Goal: Task Accomplishment & Management: Complete application form

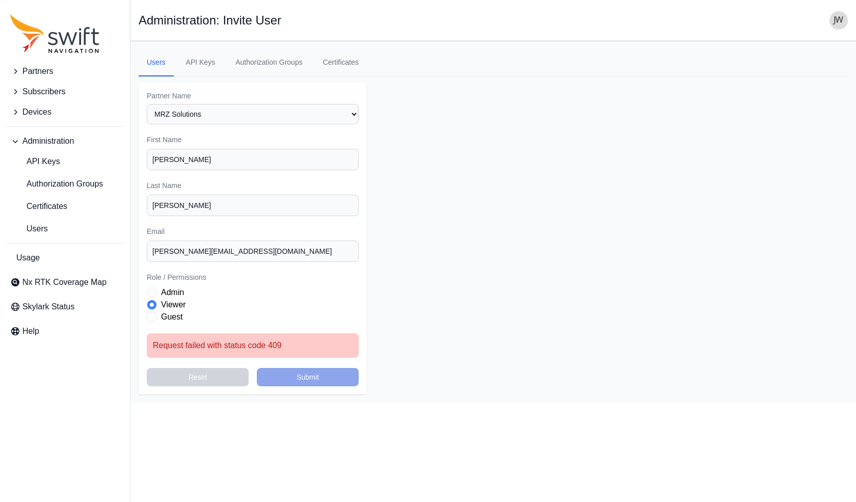
select select "00c9b4e0-2a31-4269-8422-2b6f2d5bb8eb"
click at [256, 251] on input "[PERSON_NAME][EMAIL_ADDRESS][DOMAIN_NAME]" at bounding box center [253, 250] width 212 height 21
drag, startPoint x: 251, startPoint y: 243, endPoint x: 138, endPoint y: 242, distance: 113.1
click at [138, 242] on main "Open sidebar Administration: Invite User Users API Keys Authorization Groups Ce…" at bounding box center [492, 222] width 725 height 362
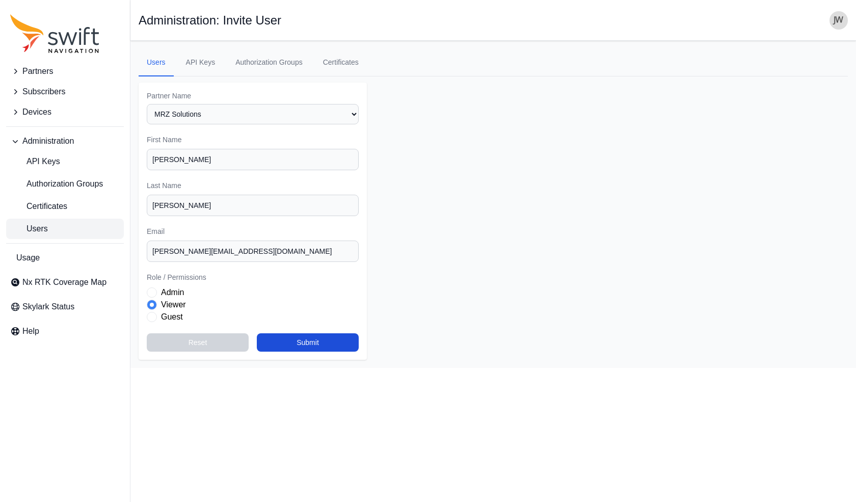
click at [41, 229] on span "Users" at bounding box center [29, 229] width 38 height 12
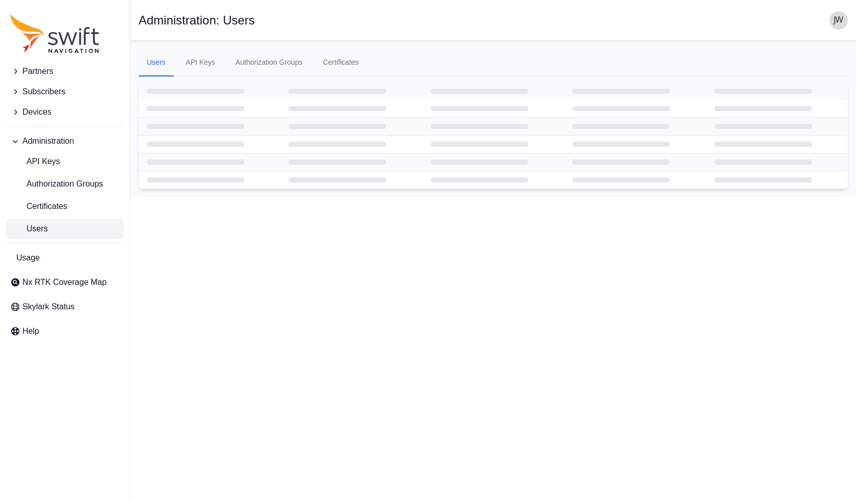
select select "ab3272ce-40d0-4c94-a524-96a758ab755c"
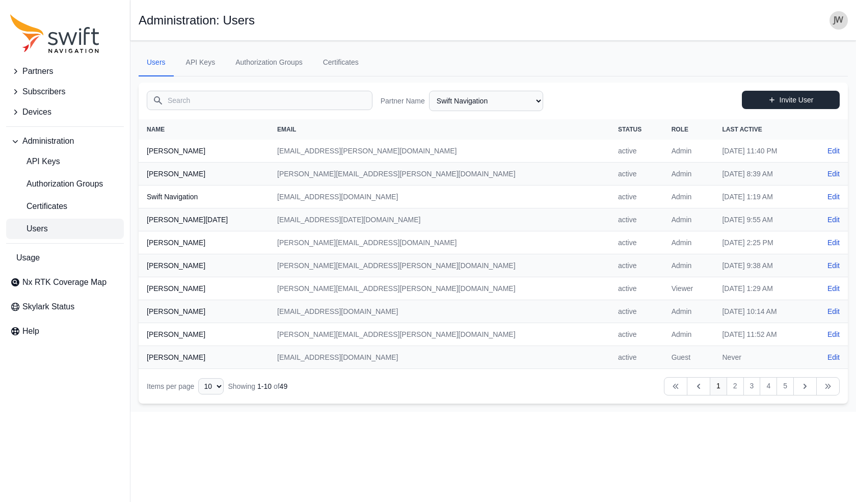
click at [783, 99] on link "Invite User" at bounding box center [791, 100] width 98 height 18
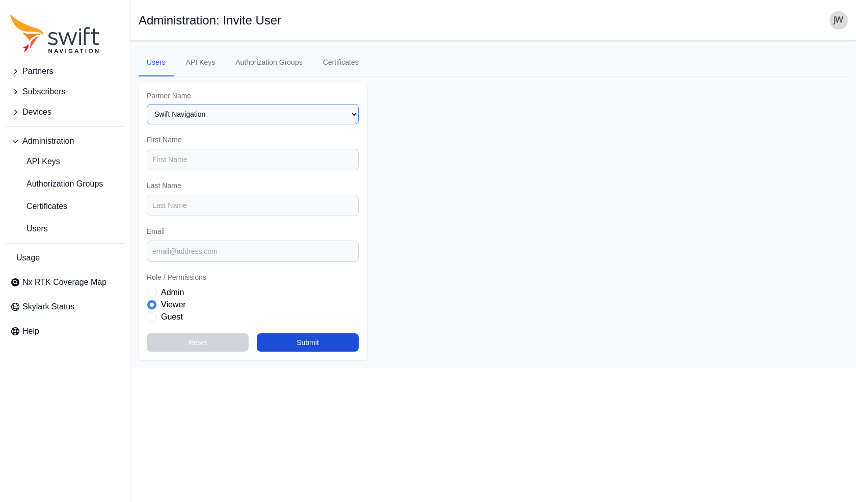
select select "00c9b4e0-2a31-4269-8422-2b6f2d5bb8eb"
type input "[PERSON_NAME]"
paste input "[PERSON_NAME][EMAIL_ADDRESS][DOMAIN_NAME]"
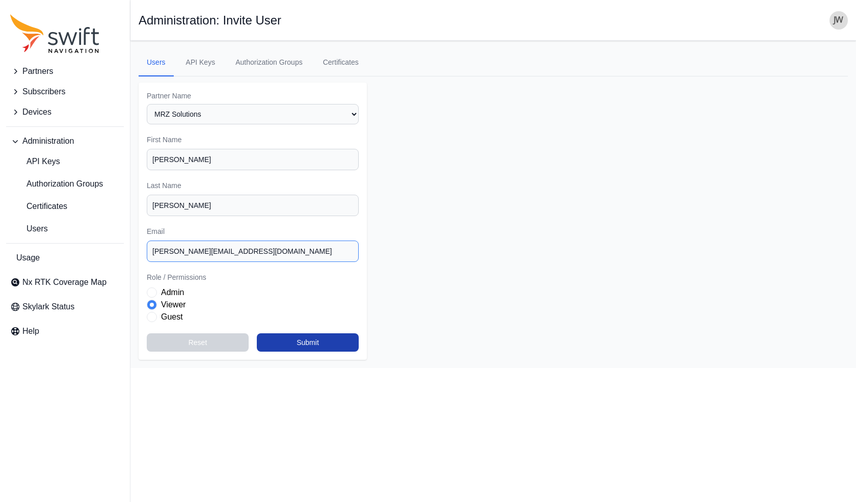
type input "[PERSON_NAME][EMAIL_ADDRESS][DOMAIN_NAME]"
click at [301, 333] on button "Submit" at bounding box center [308, 342] width 102 height 18
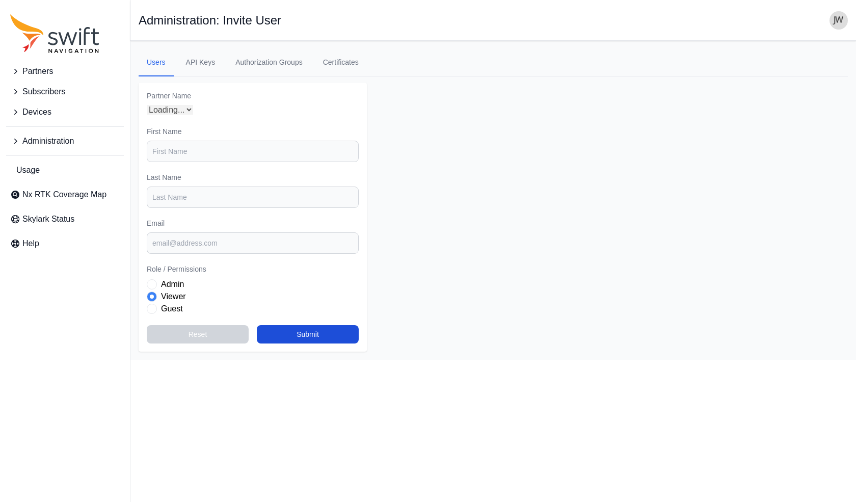
select select "00c9b4e0-2a31-4269-8422-2b6f2d5bb8eb"
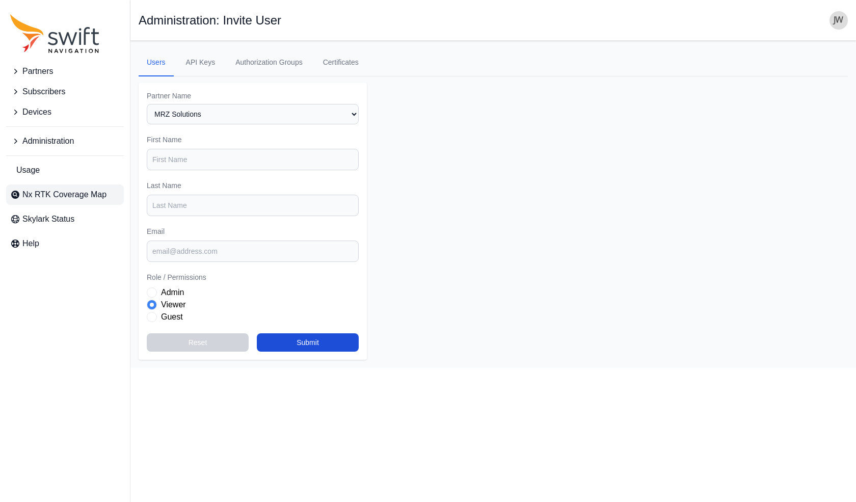
click at [66, 197] on span "Nx RTK Coverage Map" at bounding box center [64, 194] width 84 height 12
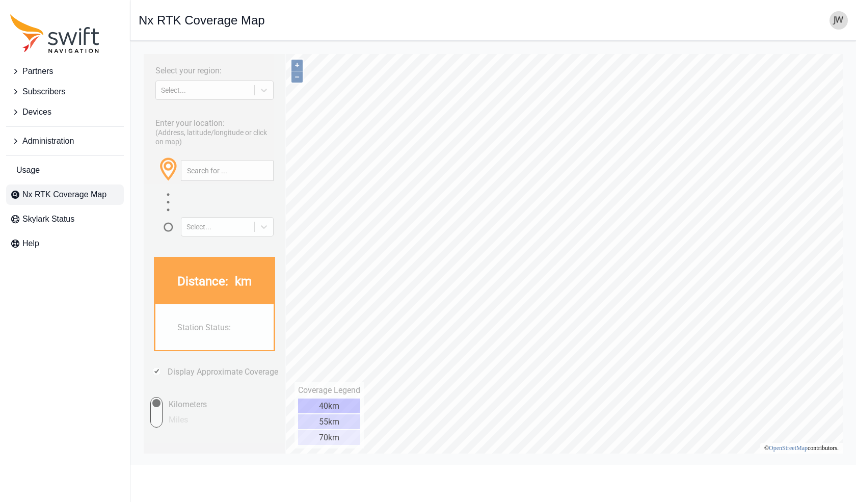
click at [69, 142] on span "Administration" at bounding box center [47, 141] width 51 height 12
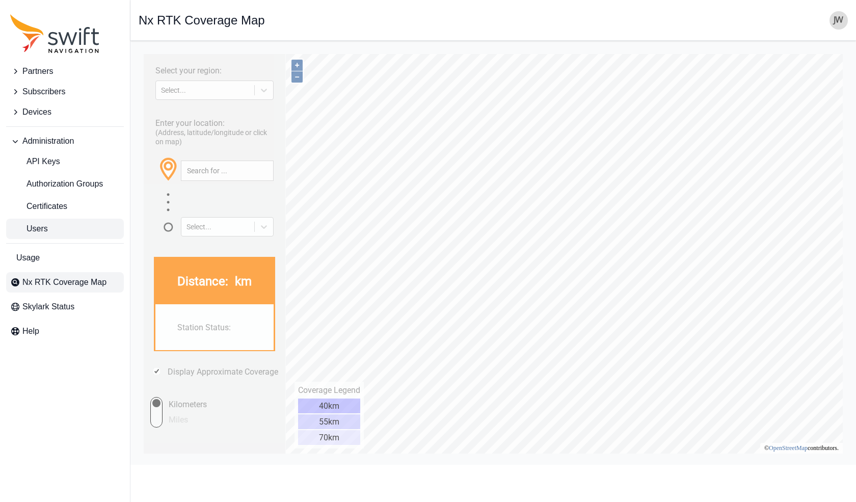
click at [54, 222] on link "Users" at bounding box center [65, 228] width 118 height 20
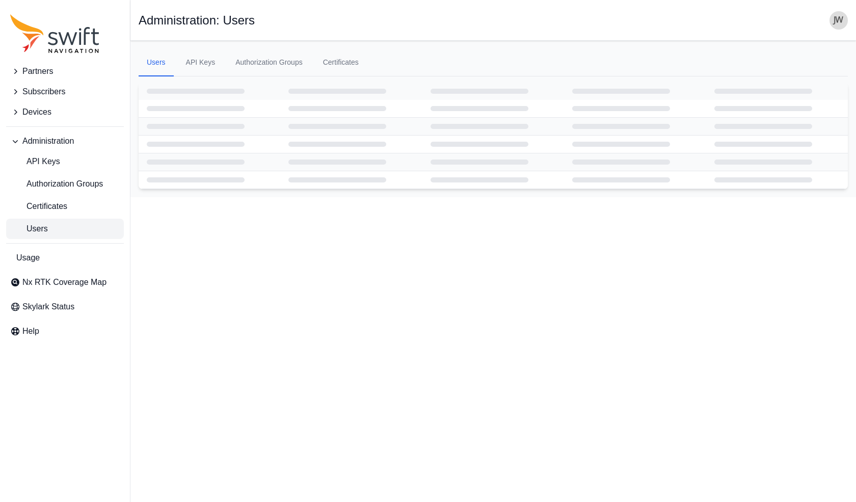
select select "ab3272ce-40d0-4c94-a524-96a758ab755c"
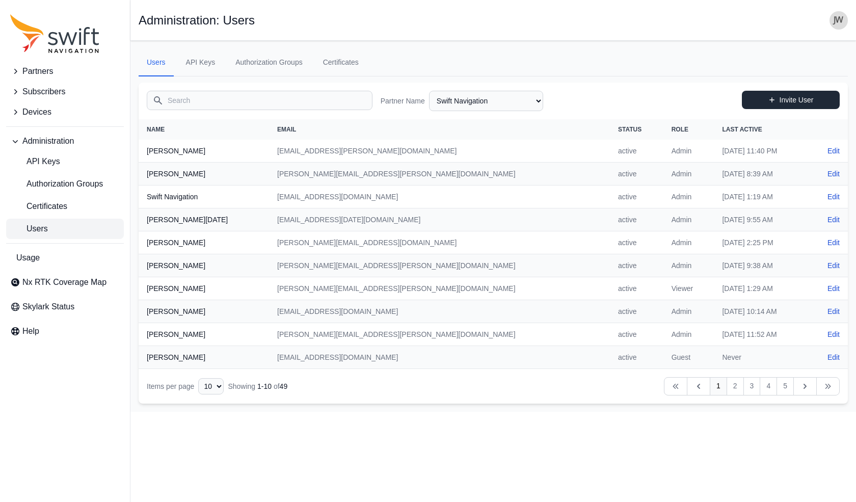
click at [784, 102] on link "Invite User" at bounding box center [791, 100] width 98 height 18
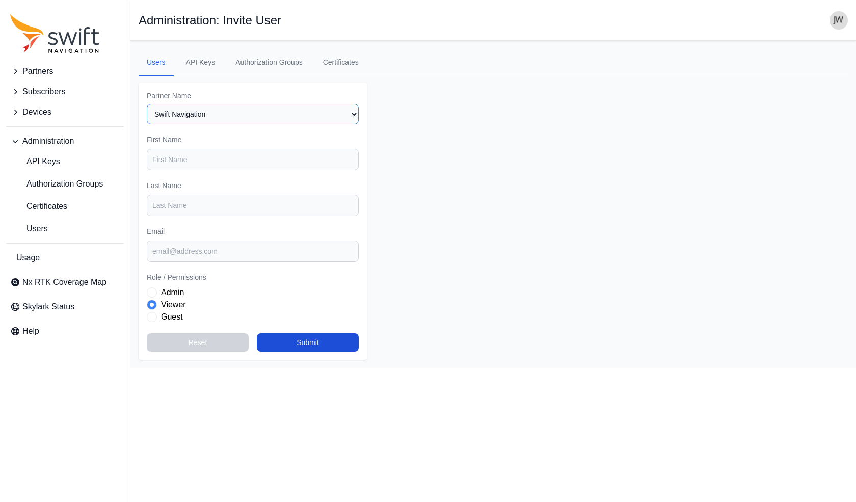
select select "00c9b4e0-2a31-4269-8422-2b6f2d5bb8eb"
type input "[PERSON_NAME]"
paste input "[PERSON_NAME][EMAIL_ADDRESS][DOMAIN_NAME]"
type input "[PERSON_NAME][EMAIL_ADDRESS][DOMAIN_NAME]"
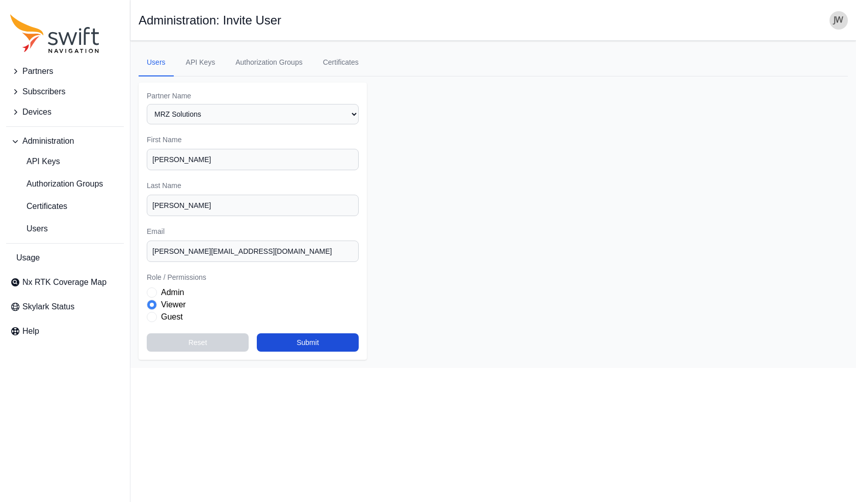
click at [154, 287] on span "Role" at bounding box center [152, 292] width 10 height 10
click at [152, 299] on span "Role" at bounding box center [152, 304] width 10 height 10
click at [317, 337] on button "Submit" at bounding box center [308, 342] width 102 height 18
